Goal: Task Accomplishment & Management: Manage account settings

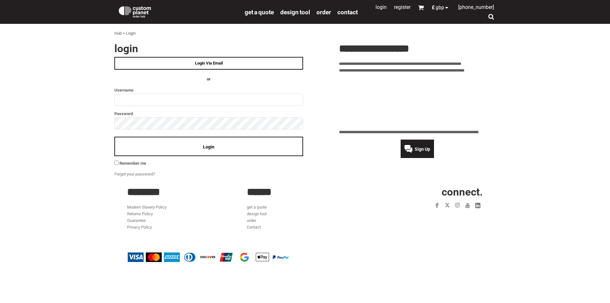
click at [116, 101] on input "text" at bounding box center [208, 100] width 189 height 12
type input "**********"
click input "**" at bounding box center [0, 0] width 0 height 0
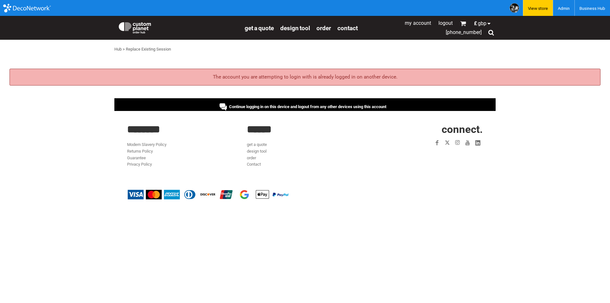
click at [220, 104] on div at bounding box center [223, 107] width 7 height 8
